Goal: Find specific page/section: Find specific page/section

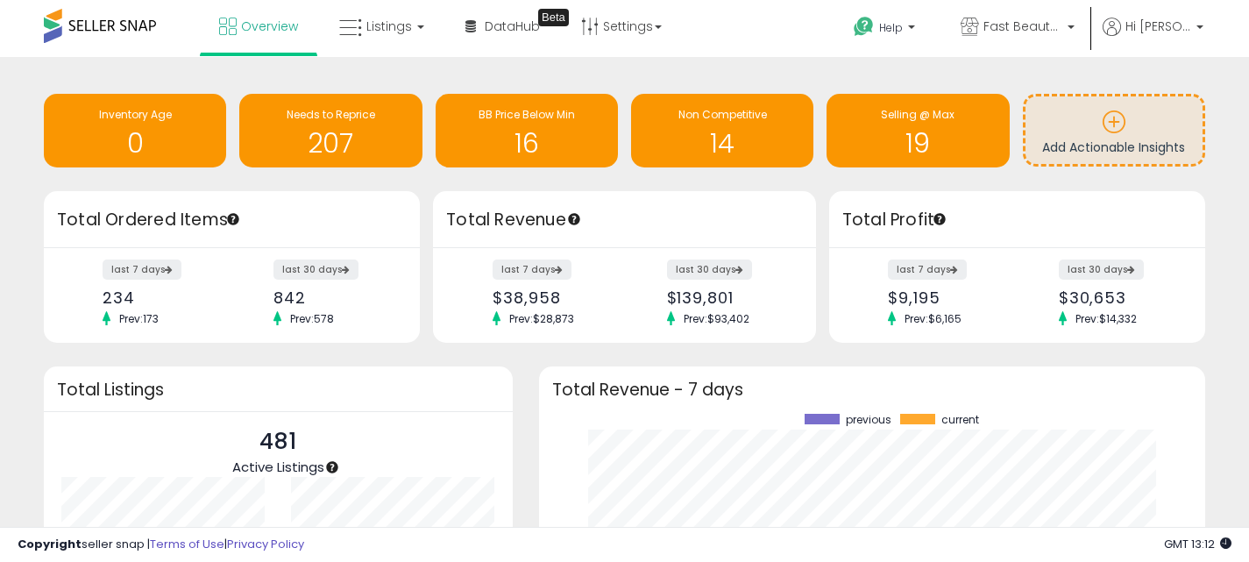
scroll to position [244, 631]
click at [1062, 22] on span "Fast Beauty ([GEOGRAPHIC_DATA])" at bounding box center [1022, 27] width 79 height 18
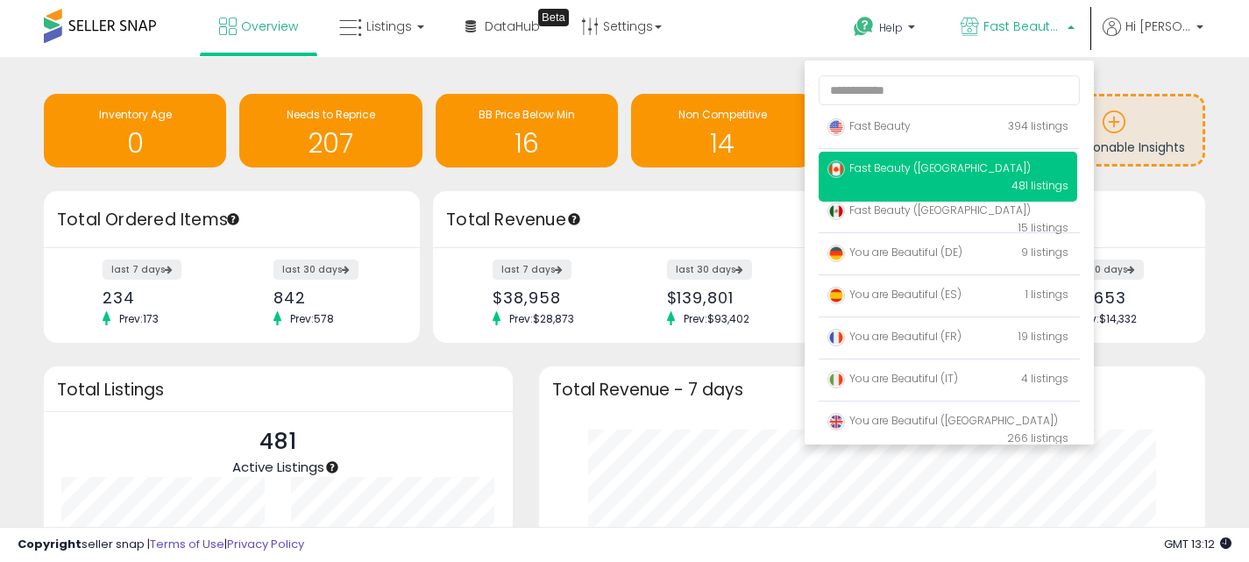
click at [755, 77] on div "Retrieving insights data.. Inventory Age 0 Needs to Reprice 207 BB Price Below …" at bounding box center [625, 133] width 1188 height 117
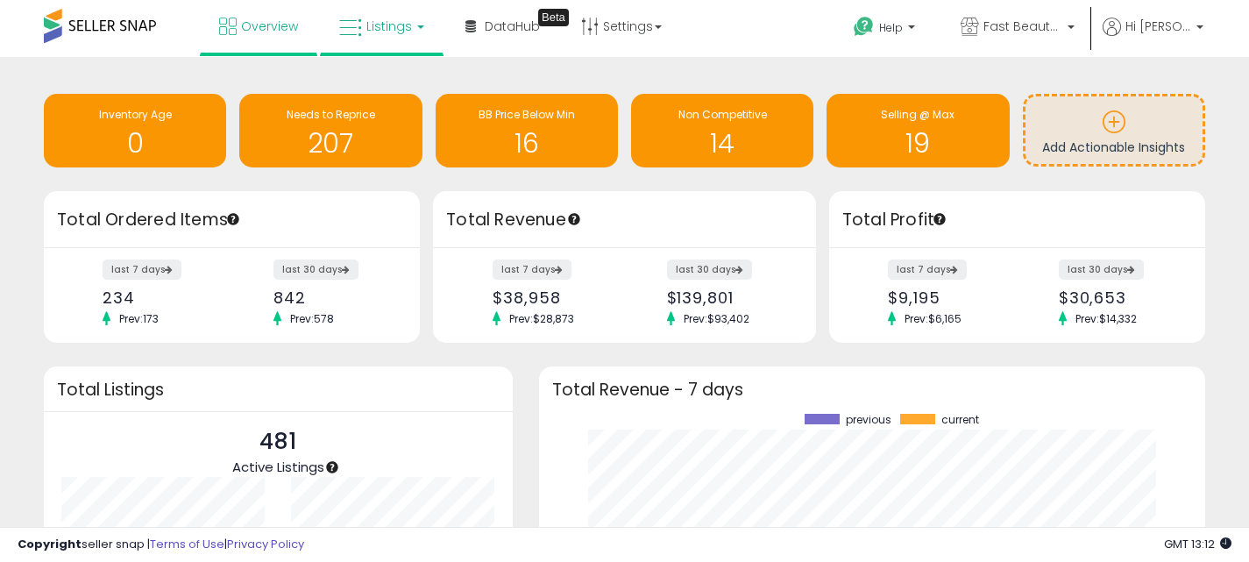
click at [381, 8] on link "Listings" at bounding box center [381, 26] width 111 height 53
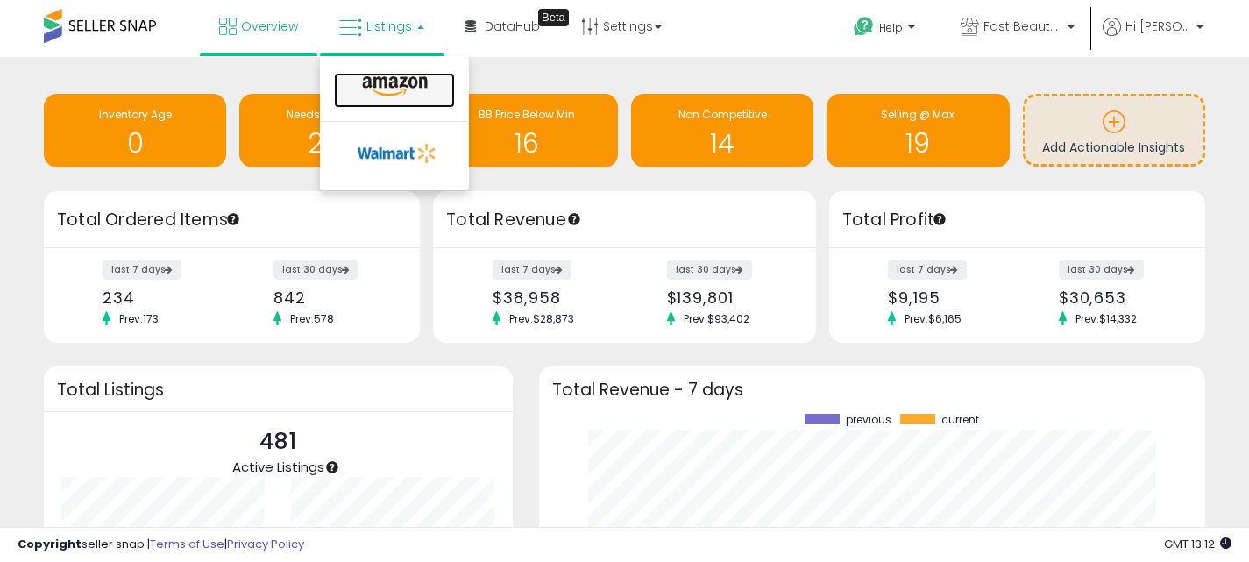
click at [422, 87] on icon at bounding box center [395, 86] width 76 height 23
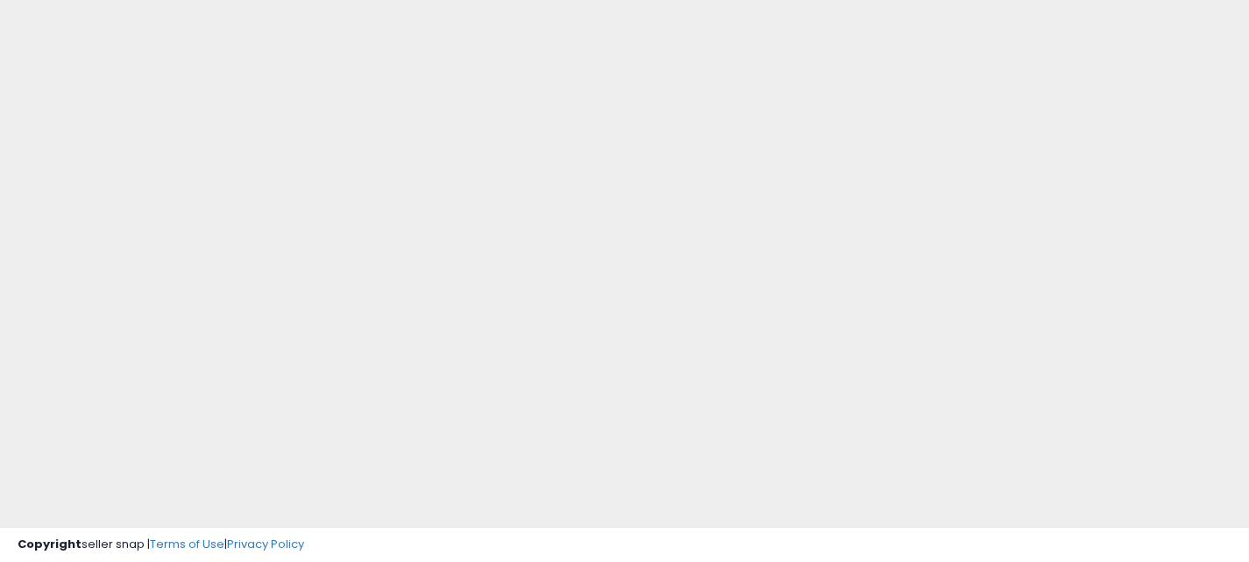
scroll to position [223, 0]
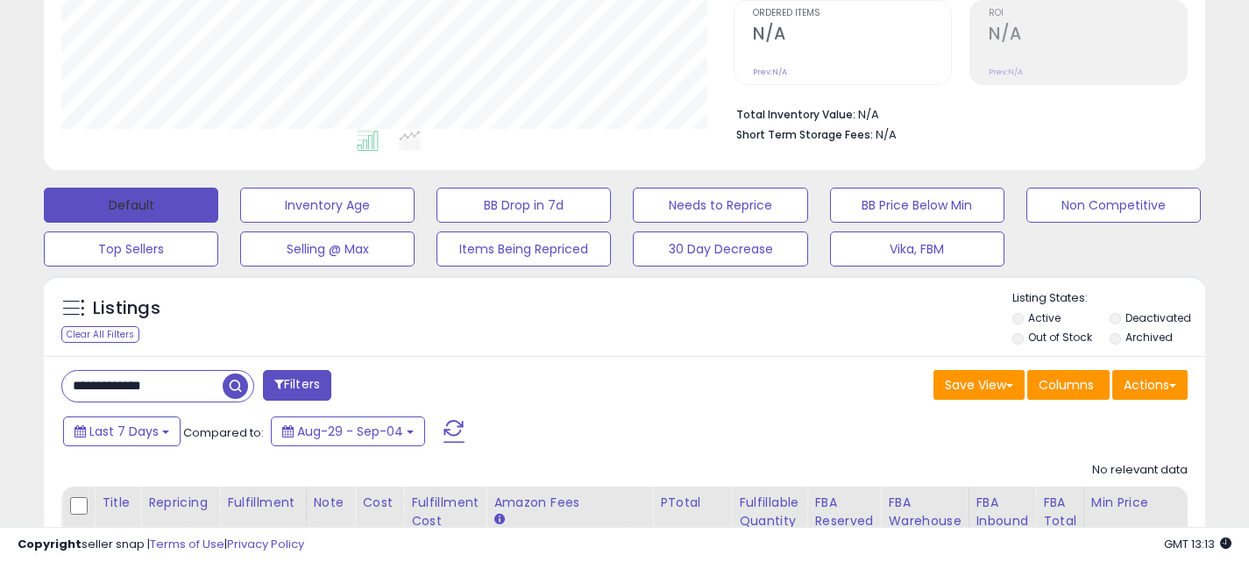
scroll to position [389, 0]
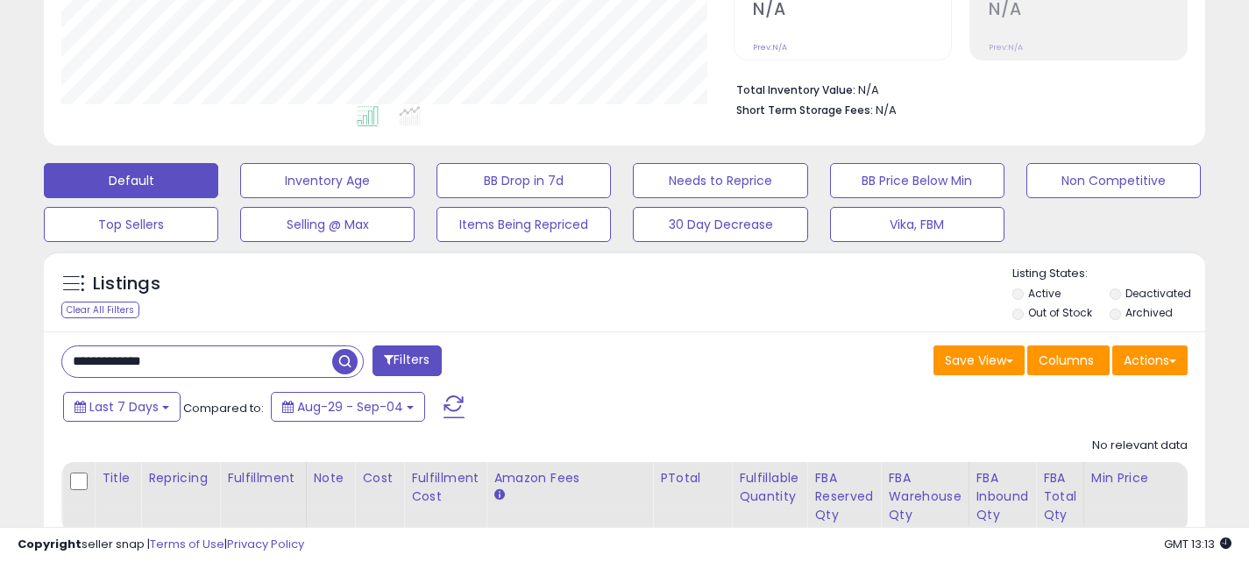
drag, startPoint x: 202, startPoint y: 366, endPoint x: 33, endPoint y: 354, distance: 168.7
click at [32, 354] on div "Listings Clear All Filters" at bounding box center [625, 432] width 1188 height 381
paste input "text"
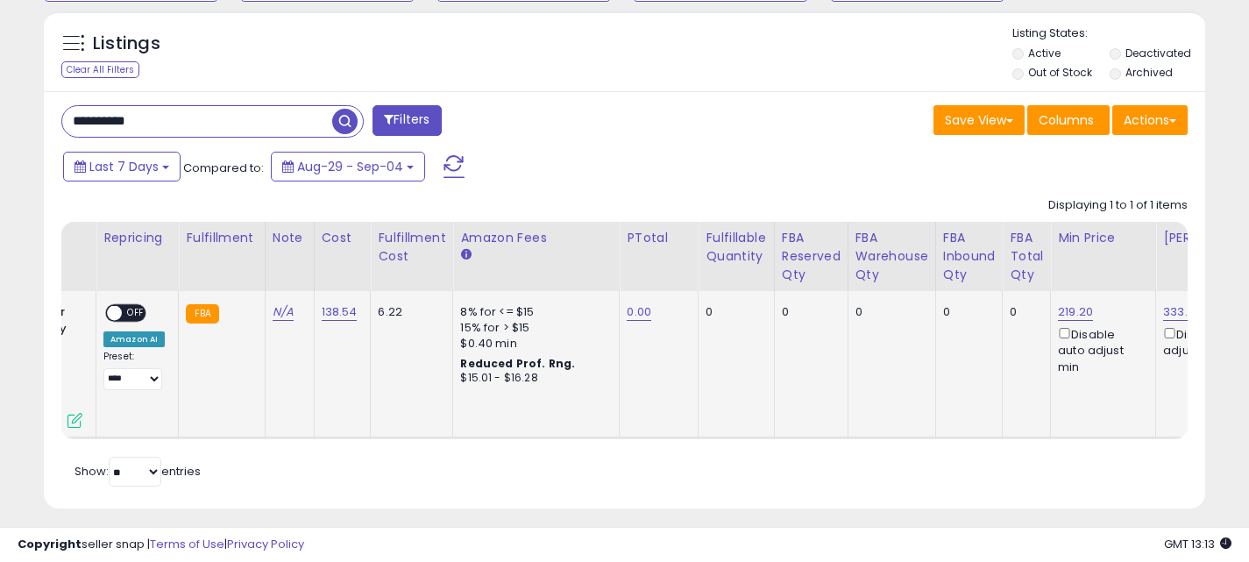
scroll to position [0, 305]
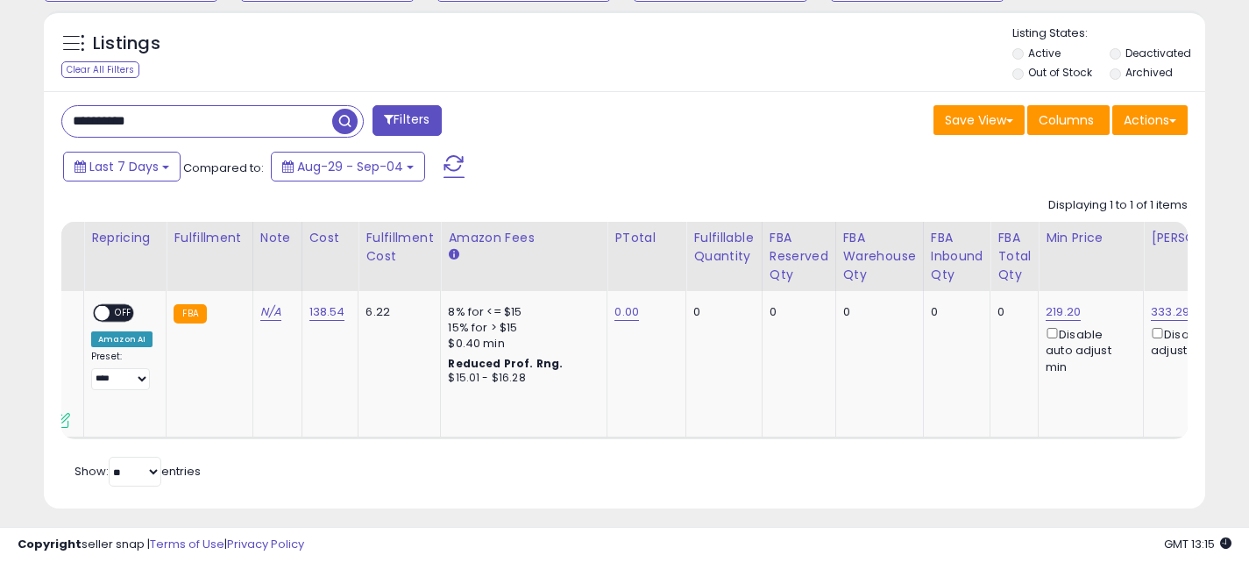
drag, startPoint x: 198, startPoint y: 123, endPoint x: -13, endPoint y: 123, distance: 211.2
paste input "text"
type input "**********"
